Goal: Information Seeking & Learning: Compare options

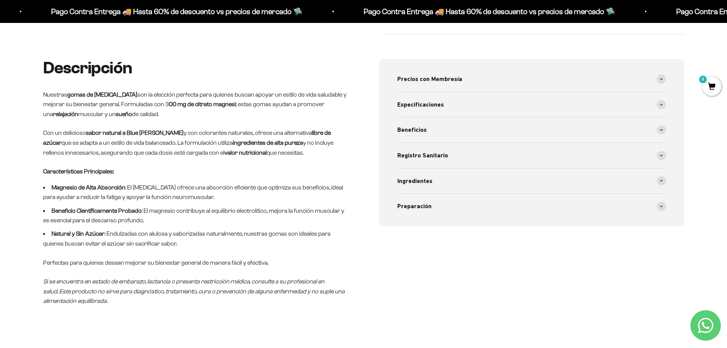
scroll to position [305, 0]
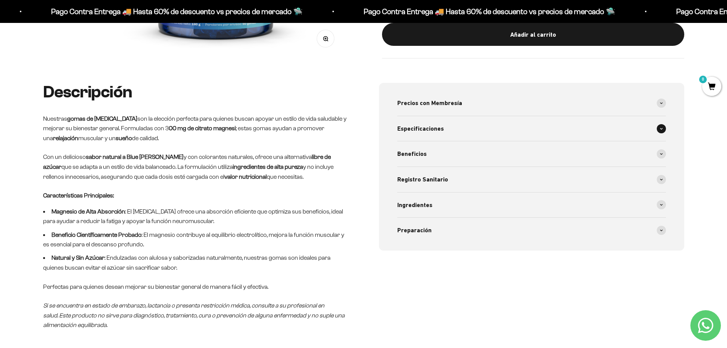
click at [661, 126] on span at bounding box center [661, 128] width 9 height 9
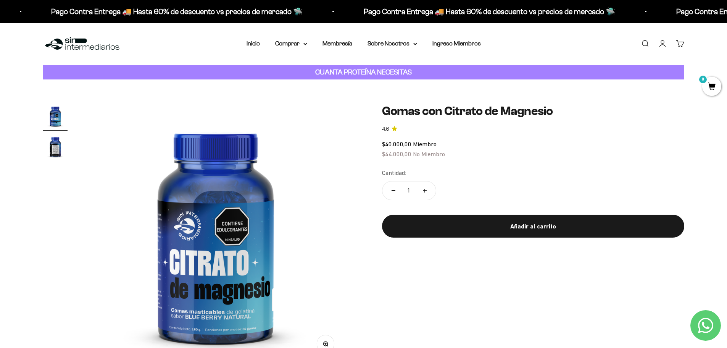
scroll to position [0, 0]
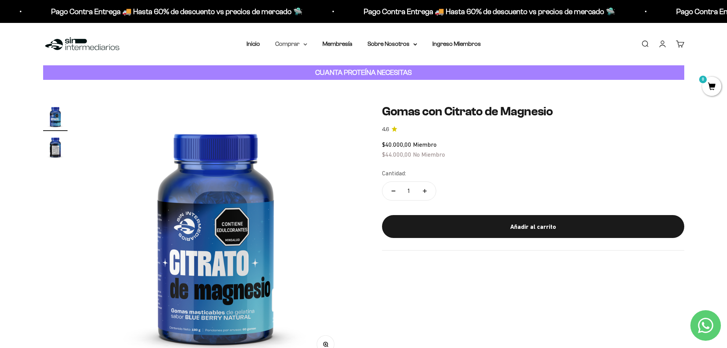
click at [305, 44] on icon at bounding box center [305, 45] width 3 height 2
click at [342, 83] on icon at bounding box center [341, 83] width 3 height 4
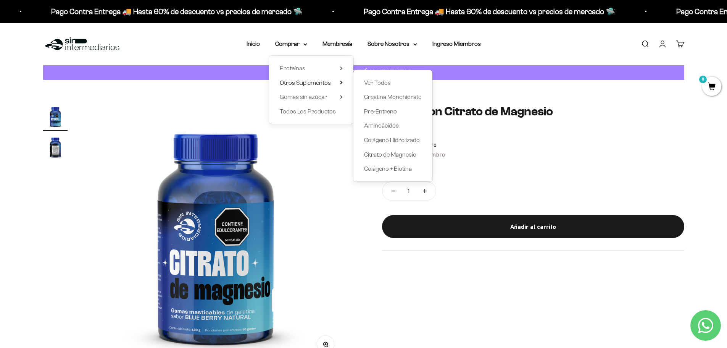
click at [335, 227] on img at bounding box center [216, 234] width 260 height 260
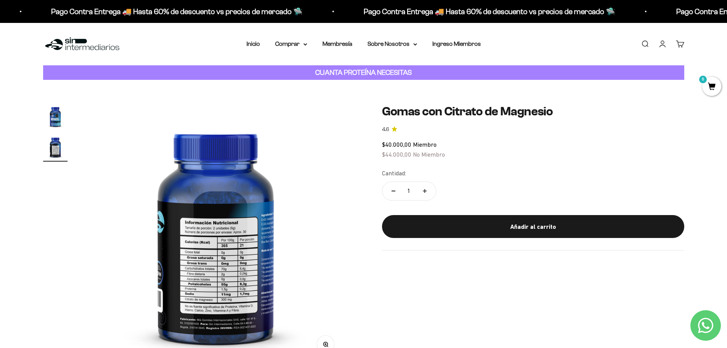
click at [417, 40] on nav "Inicio Comprar Proteínas Ver Todos Whey Iso Vegan" at bounding box center [364, 44] width 234 height 10
click at [415, 44] on icon at bounding box center [415, 45] width 3 height 2
click at [305, 42] on summary "Comprar" at bounding box center [291, 44] width 32 height 10
click at [340, 81] on summary "Otros Suplementos" at bounding box center [311, 83] width 63 height 10
click at [341, 68] on icon at bounding box center [341, 68] width 3 height 4
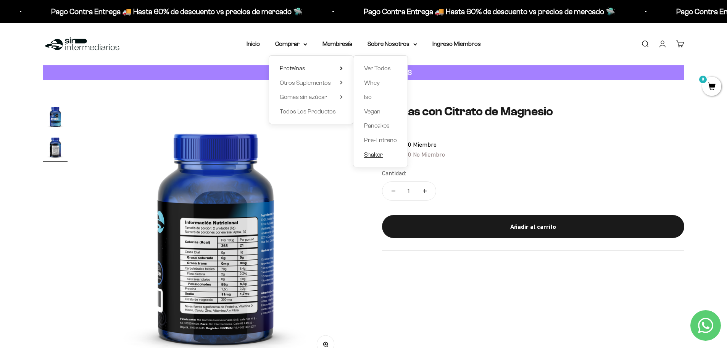
click at [381, 153] on span "Shaker" at bounding box center [373, 154] width 19 height 6
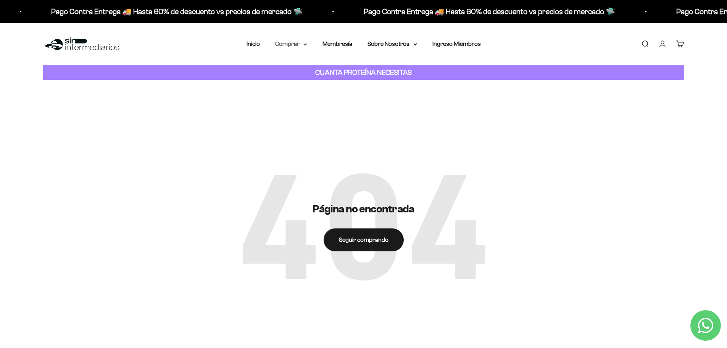
click at [307, 45] on icon at bounding box center [306, 44] width 4 height 3
click at [342, 68] on icon at bounding box center [342, 68] width 2 height 3
click at [343, 82] on icon at bounding box center [341, 83] width 3 height 4
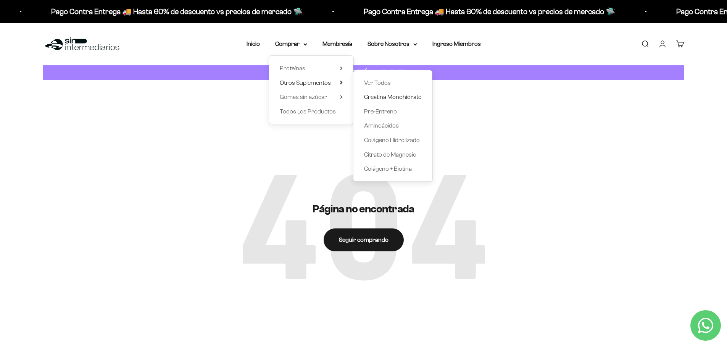
click at [371, 96] on span "Creatina Monohidrato" at bounding box center [393, 97] width 58 height 6
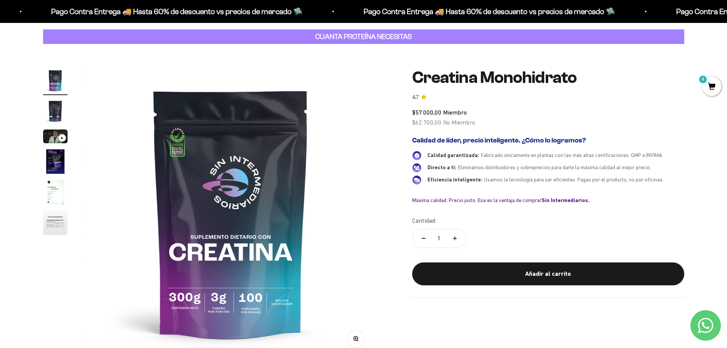
scroll to position [38, 0]
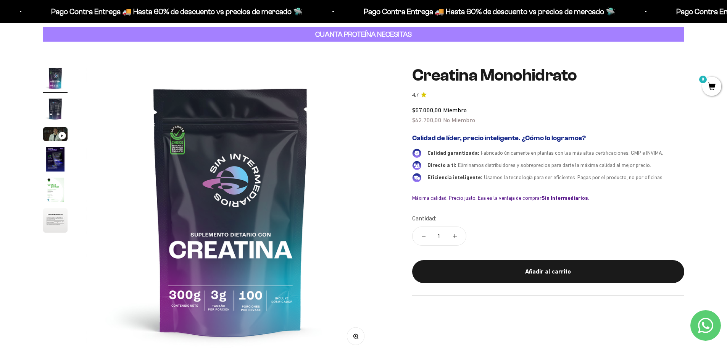
click at [50, 111] on img "Ir al artículo 2" at bounding box center [55, 109] width 24 height 24
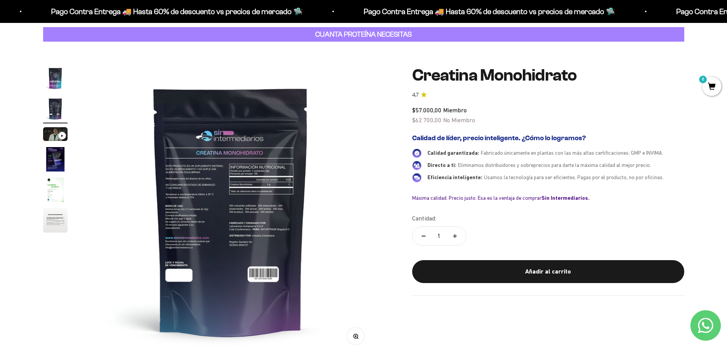
click at [56, 150] on img "Ir al artículo 4" at bounding box center [55, 159] width 24 height 24
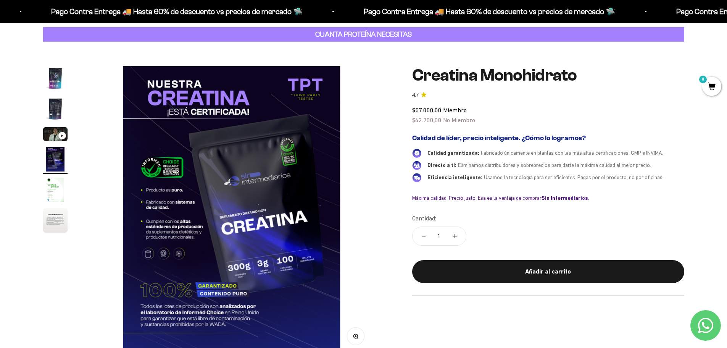
scroll to position [0, 897]
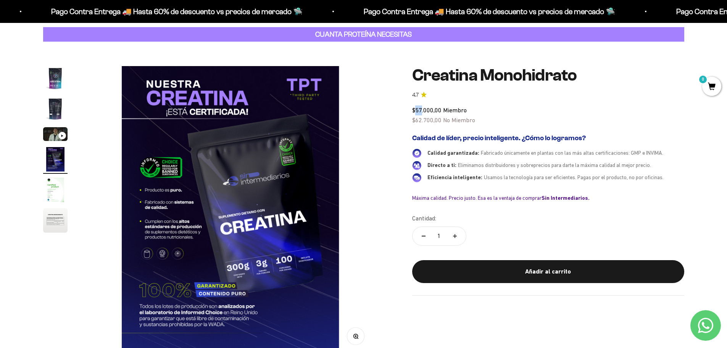
drag, startPoint x: 421, startPoint y: 110, endPoint x: 417, endPoint y: 110, distance: 4.6
click at [417, 110] on span "$57.000,00" at bounding box center [426, 110] width 29 height 7
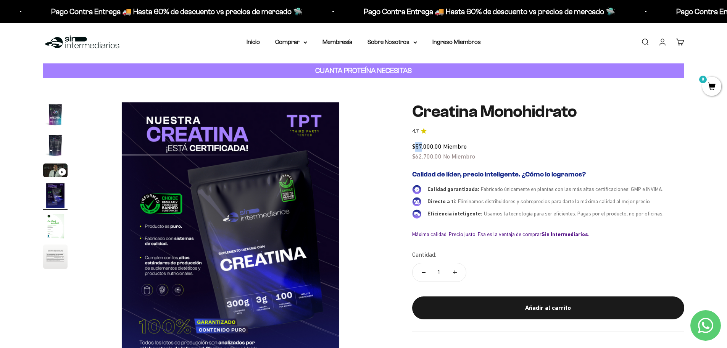
scroll to position [0, 0]
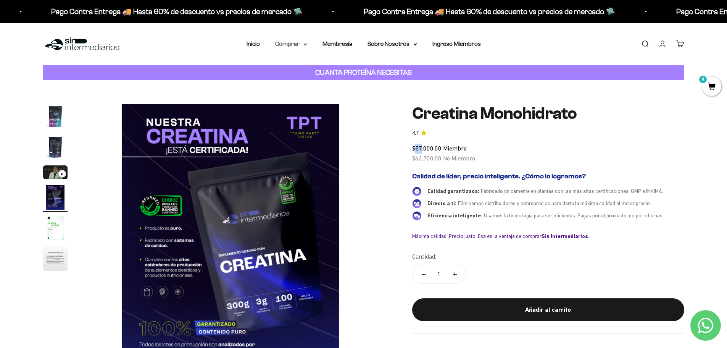
click at [304, 45] on icon at bounding box center [306, 44] width 4 height 3
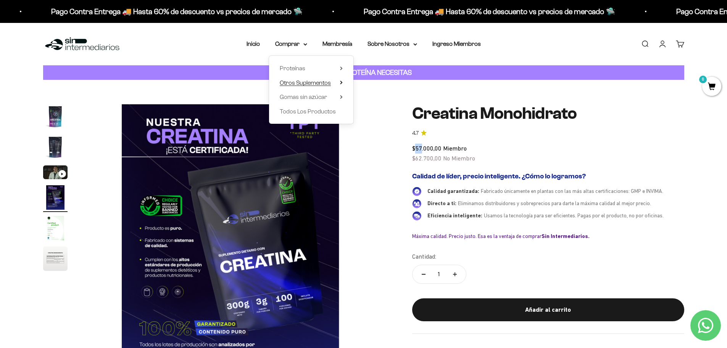
click at [342, 82] on icon at bounding box center [342, 82] width 2 height 3
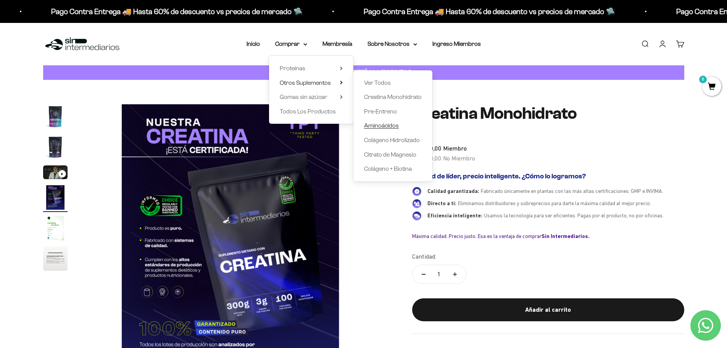
click at [383, 123] on span "Aminoácidos" at bounding box center [381, 125] width 35 height 6
